Goal: Use online tool/utility: Utilize a website feature to perform a specific function

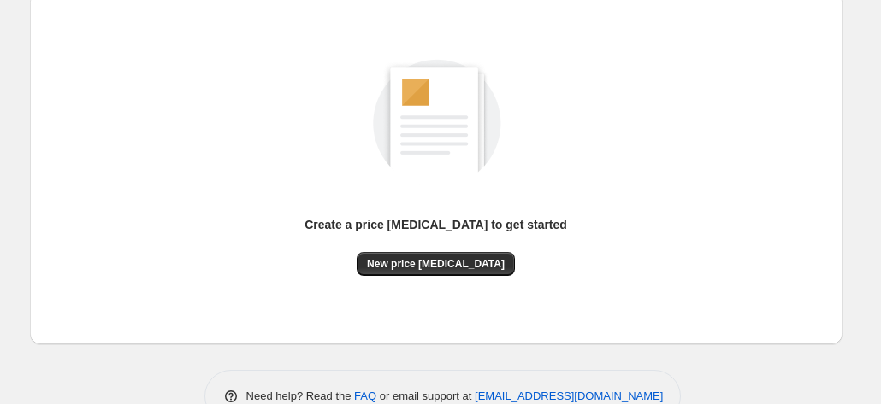
scroll to position [235, 0]
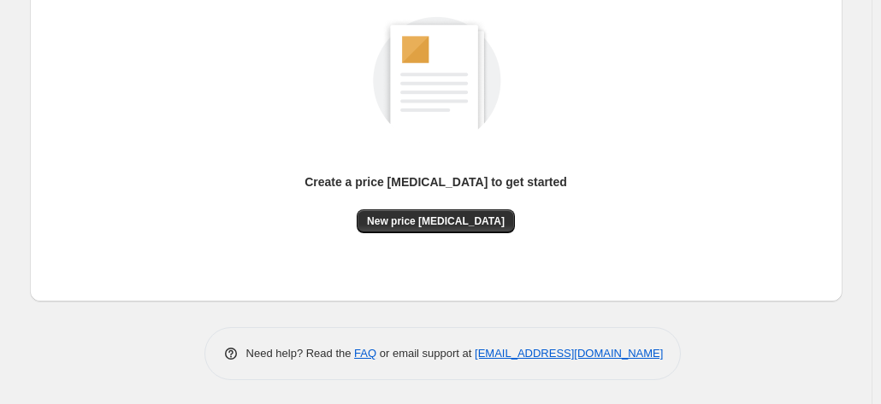
click at [419, 234] on div "Create a price [MEDICAL_DATA] to get started New price [MEDICAL_DATA]" at bounding box center [436, 125] width 785 height 325
click at [418, 232] on button "New price [MEDICAL_DATA]" at bounding box center [436, 221] width 158 height 24
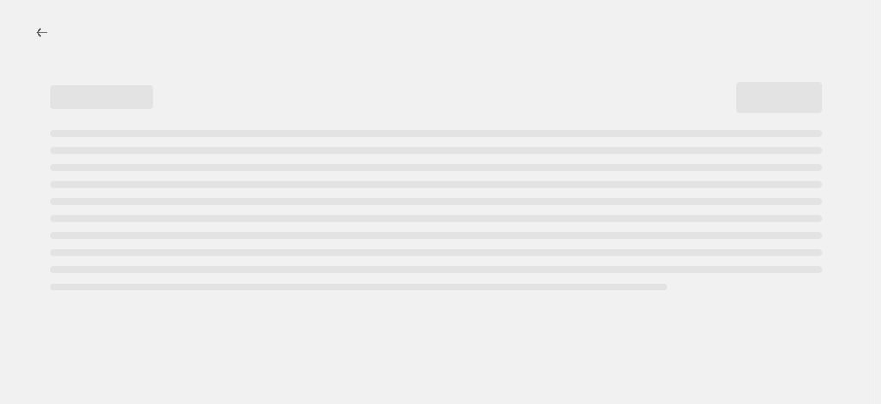
select select "percentage"
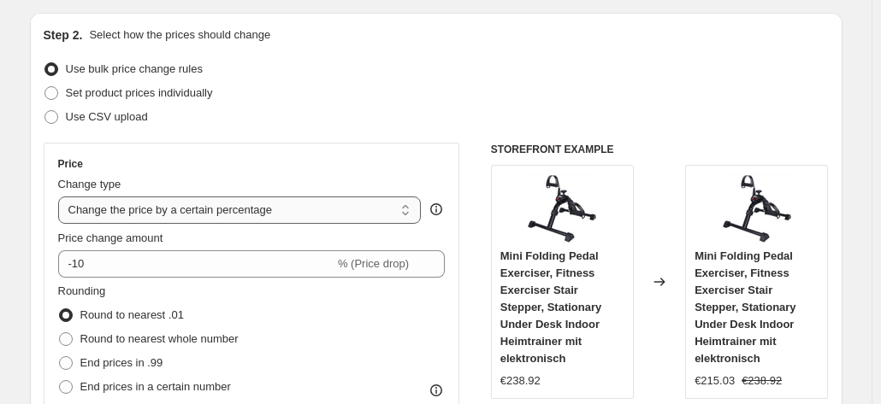
scroll to position [171, 0]
click at [142, 243] on span "Price change amount" at bounding box center [110, 239] width 105 height 13
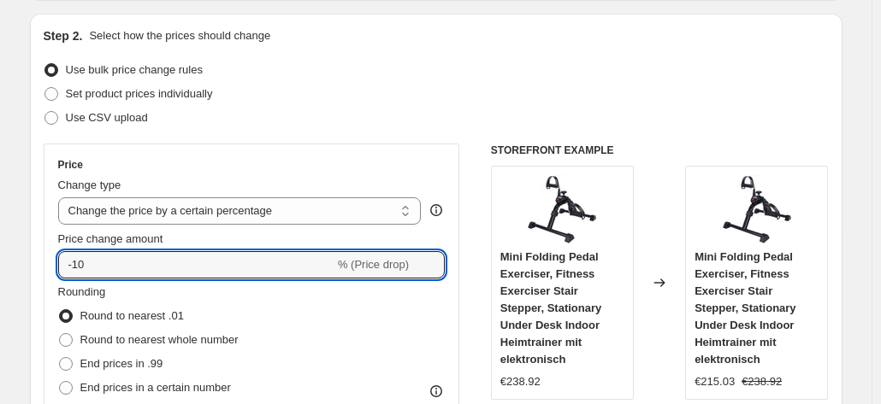
click at [142, 251] on input "-10" at bounding box center [196, 264] width 276 height 27
click at [105, 254] on input "-10" at bounding box center [196, 264] width 276 height 27
type input "-1"
type input "-30"
click at [190, 192] on div "Change type" at bounding box center [239, 185] width 363 height 17
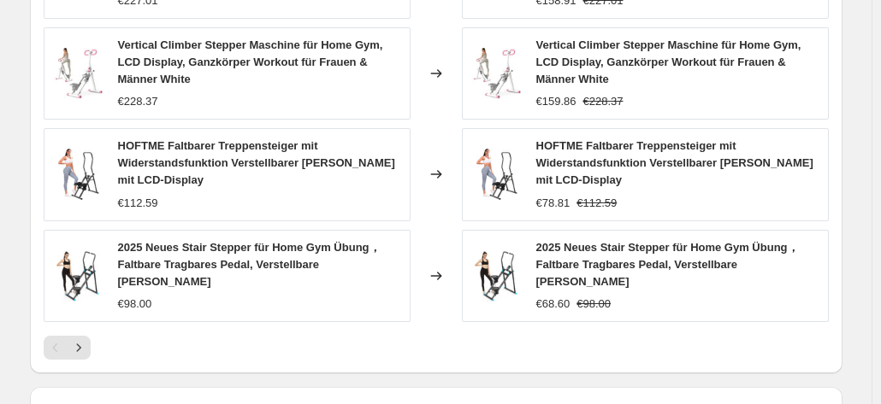
scroll to position [1379, 0]
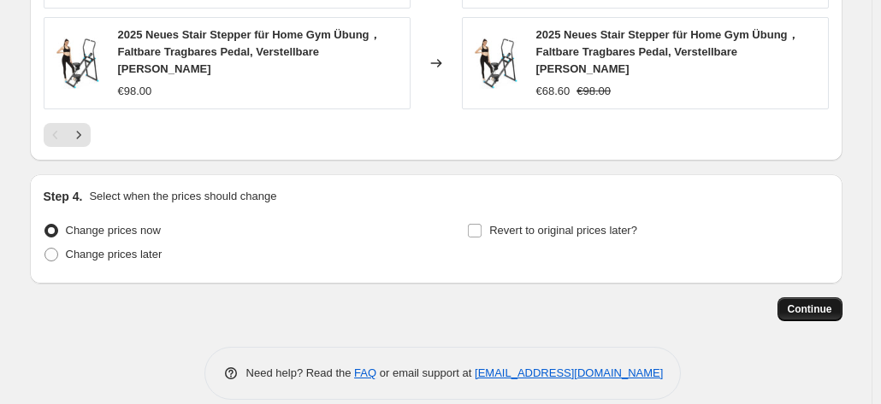
click at [820, 303] on span "Continue" at bounding box center [809, 310] width 44 height 14
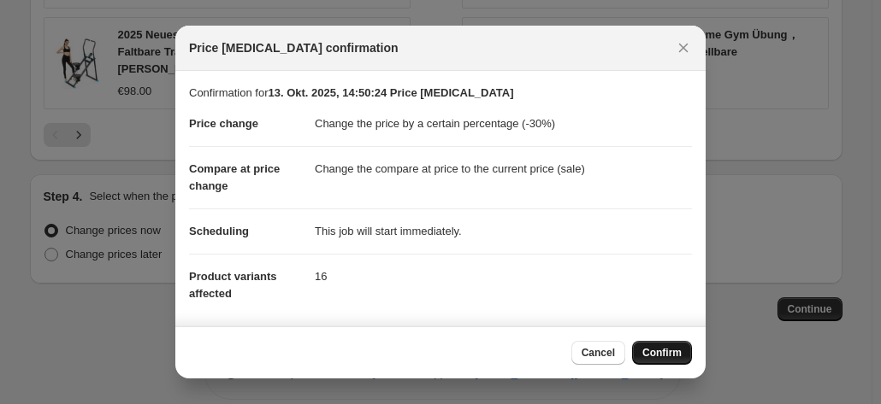
click at [658, 351] on span "Confirm" at bounding box center [661, 353] width 39 height 14
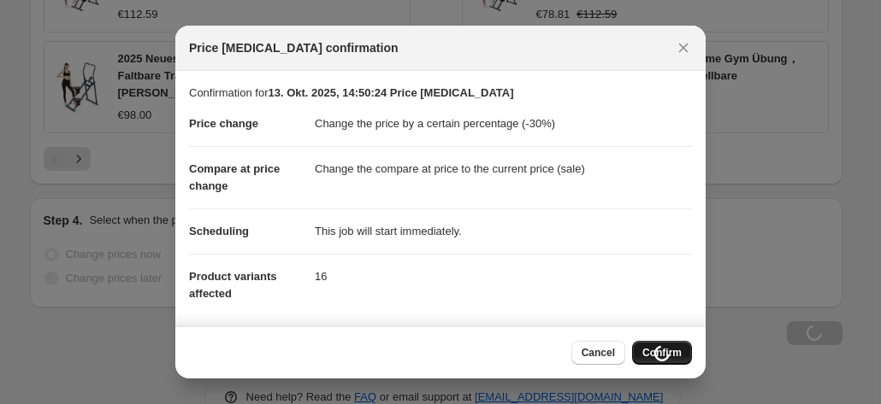
scroll to position [1379, 0]
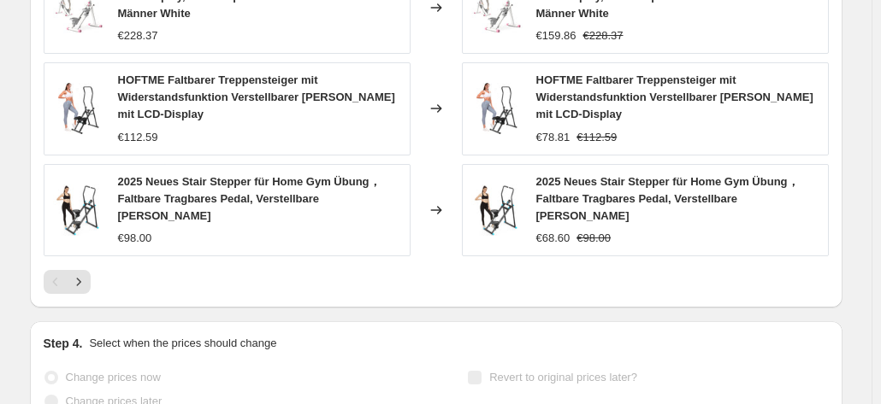
select select "percentage"
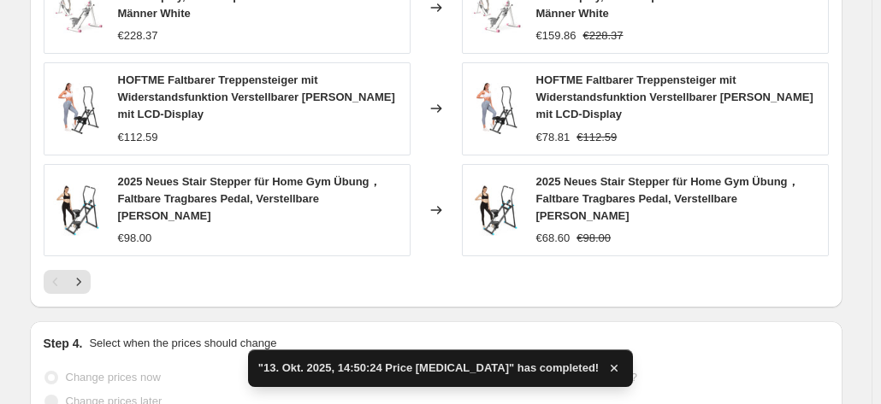
scroll to position [0, 0]
